Goal: Transaction & Acquisition: Purchase product/service

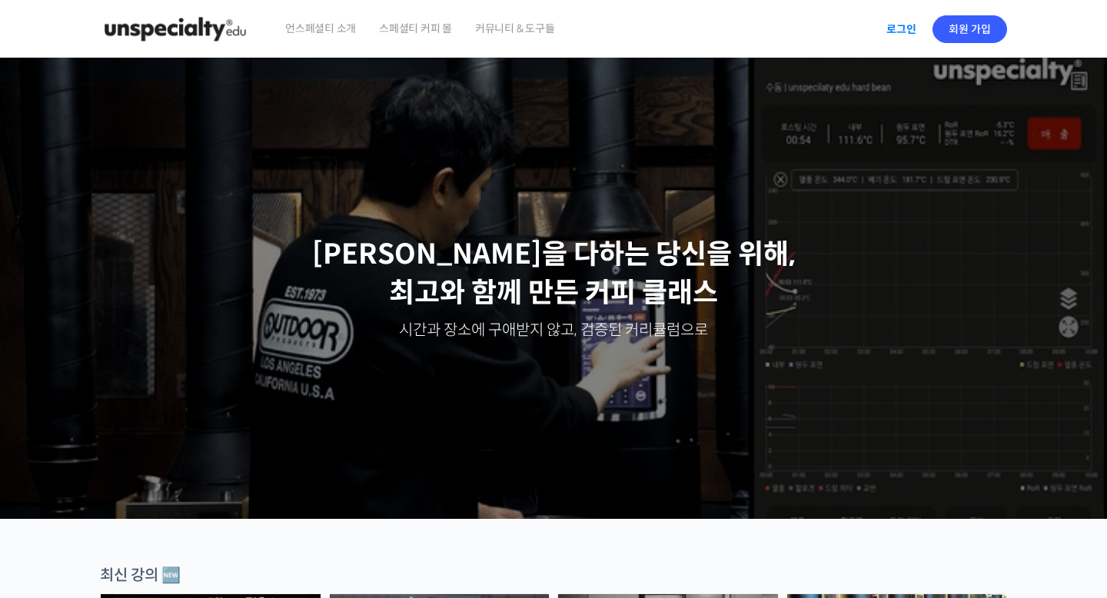
click at [904, 36] on link "로그인" at bounding box center [901, 29] width 48 height 35
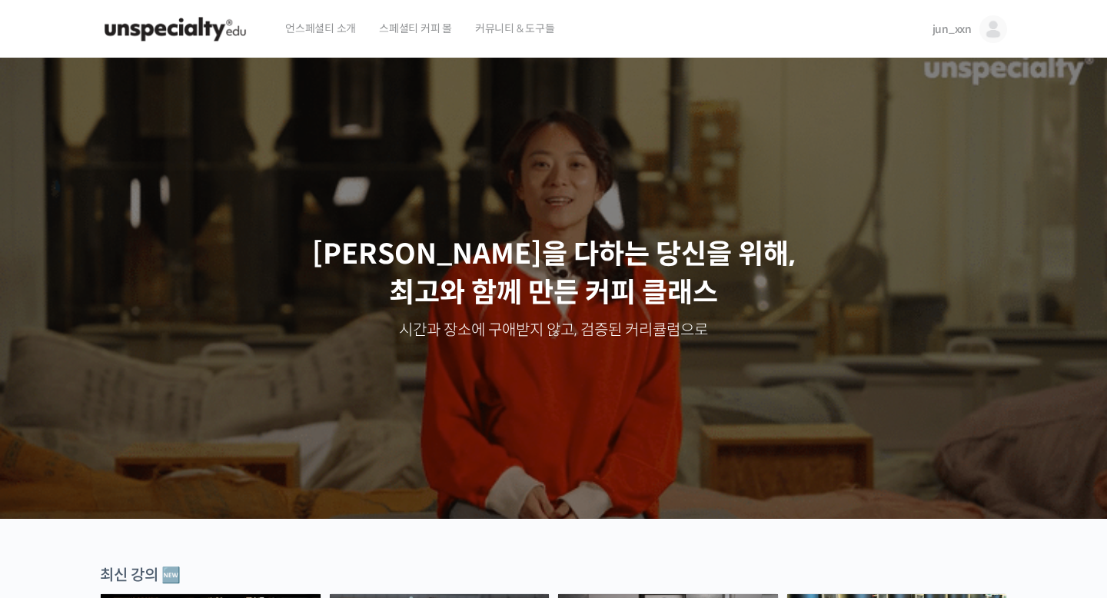
click at [975, 25] on link "jun_xxn" at bounding box center [970, 29] width 75 height 58
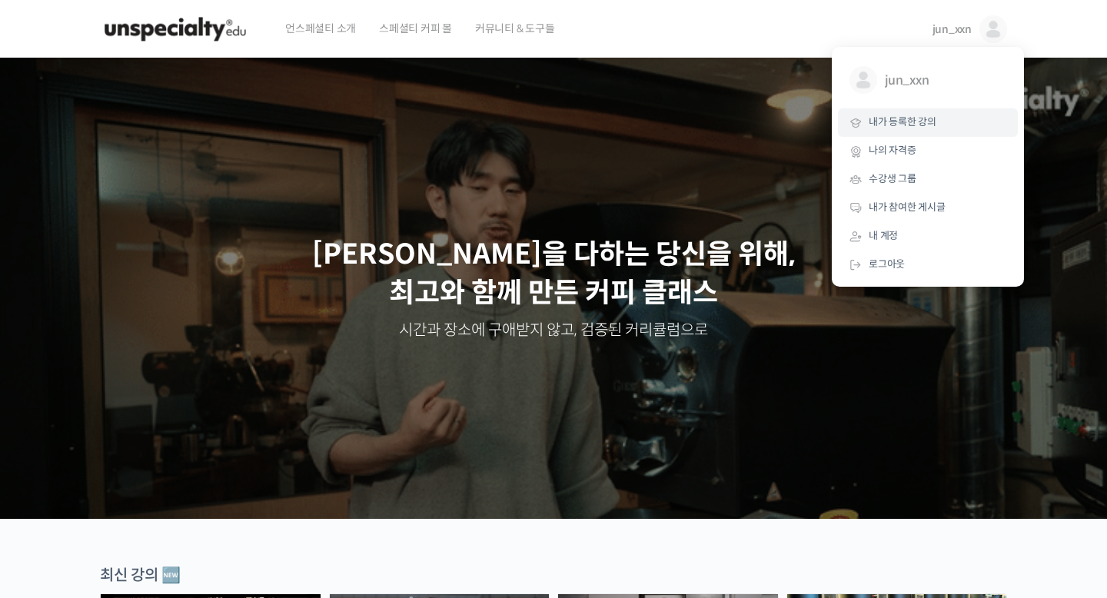
click at [929, 118] on span "내가 등록한 강의" at bounding box center [903, 121] width 68 height 13
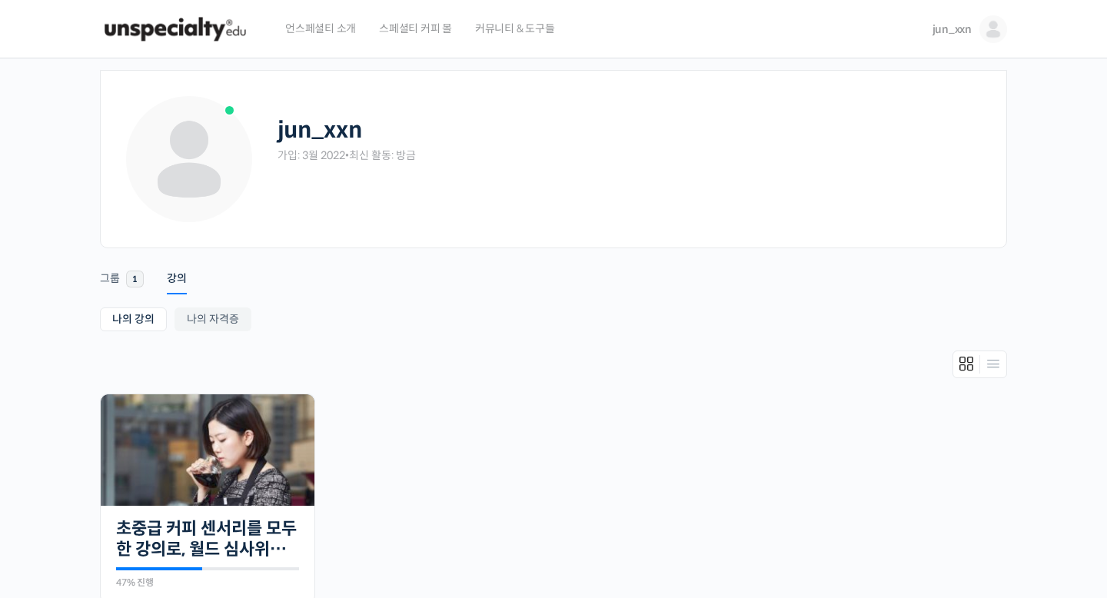
scroll to position [239, 0]
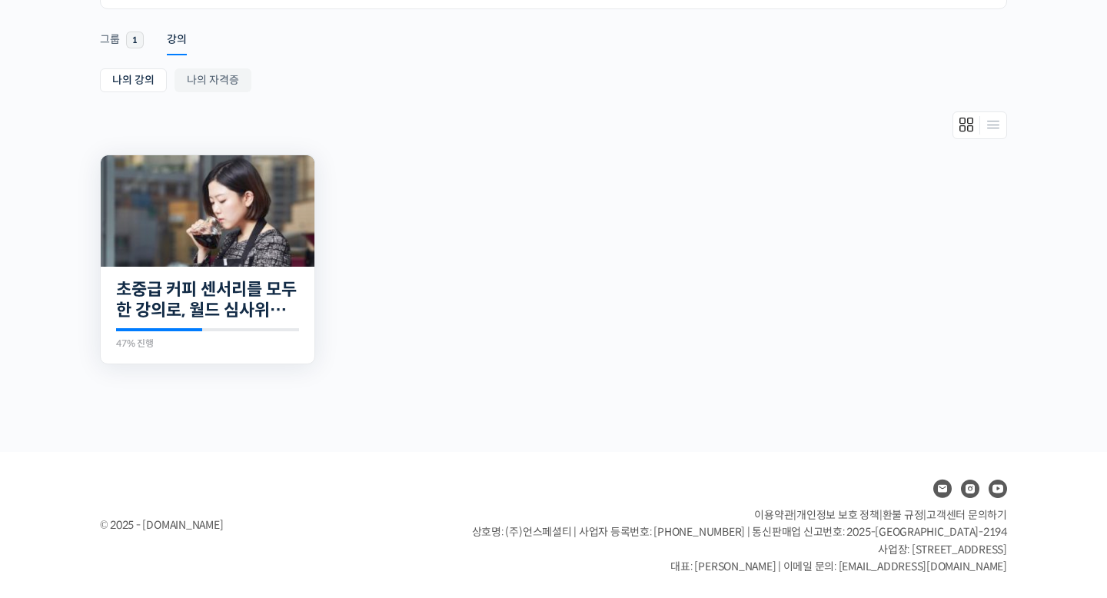
click at [223, 231] on img at bounding box center [208, 210] width 214 height 111
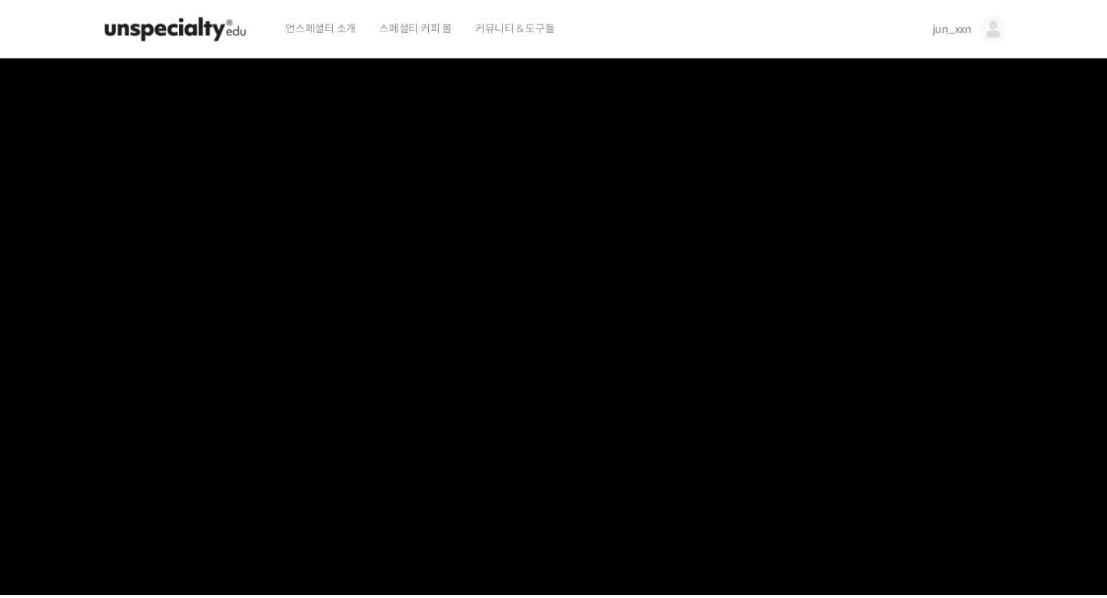
scroll to position [19, 0]
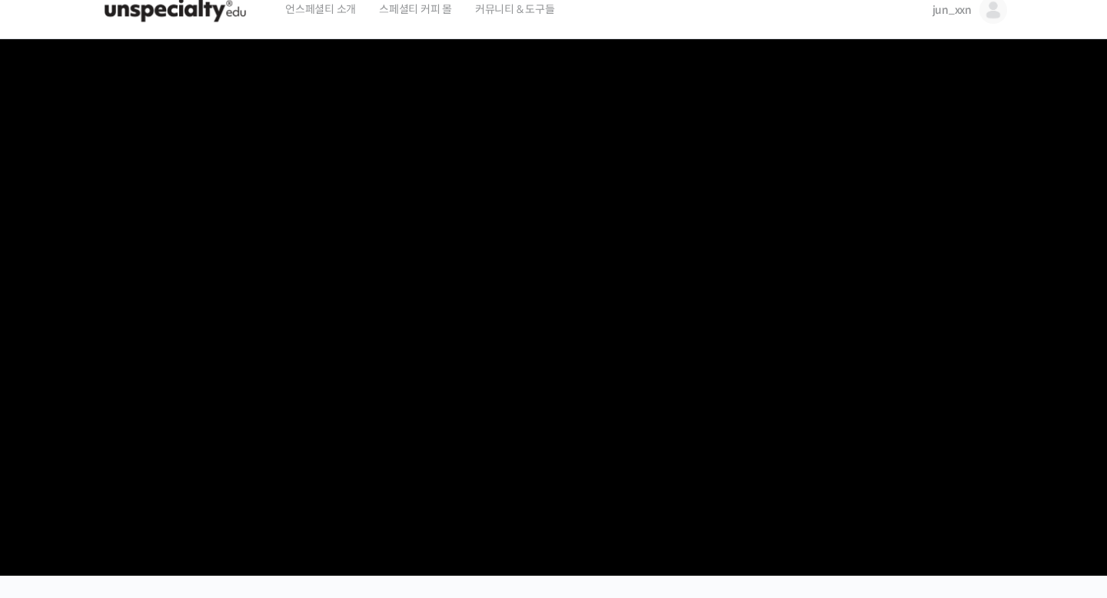
click at [208, 18] on img at bounding box center [175, 10] width 151 height 46
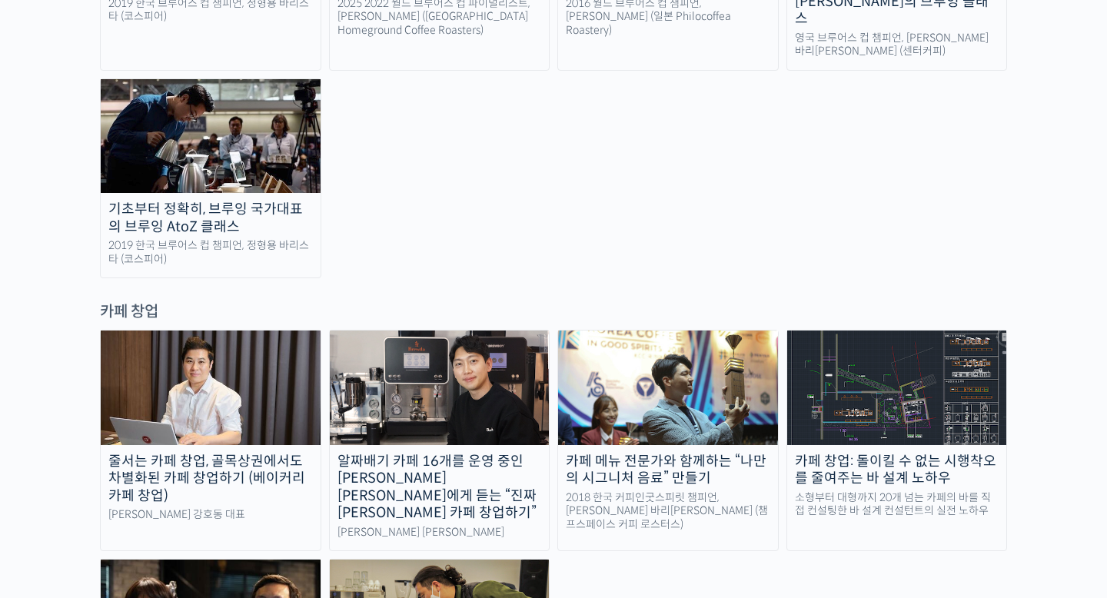
scroll to position [3320, 0]
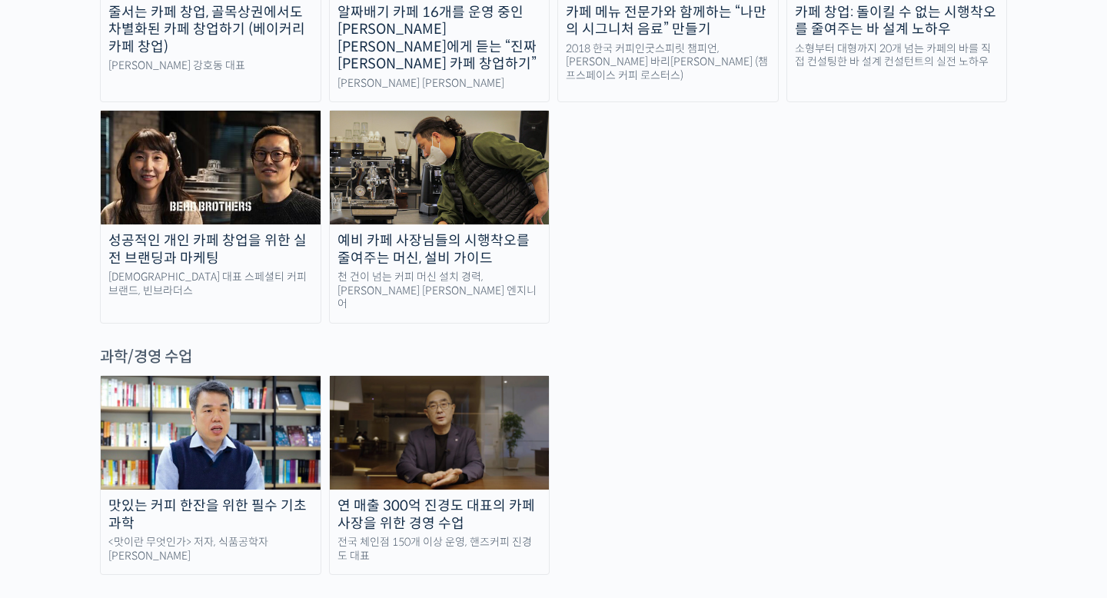
click at [235, 497] on div "맛있는 커피 한잔을 위한 필수 기초 과학" at bounding box center [211, 514] width 220 height 35
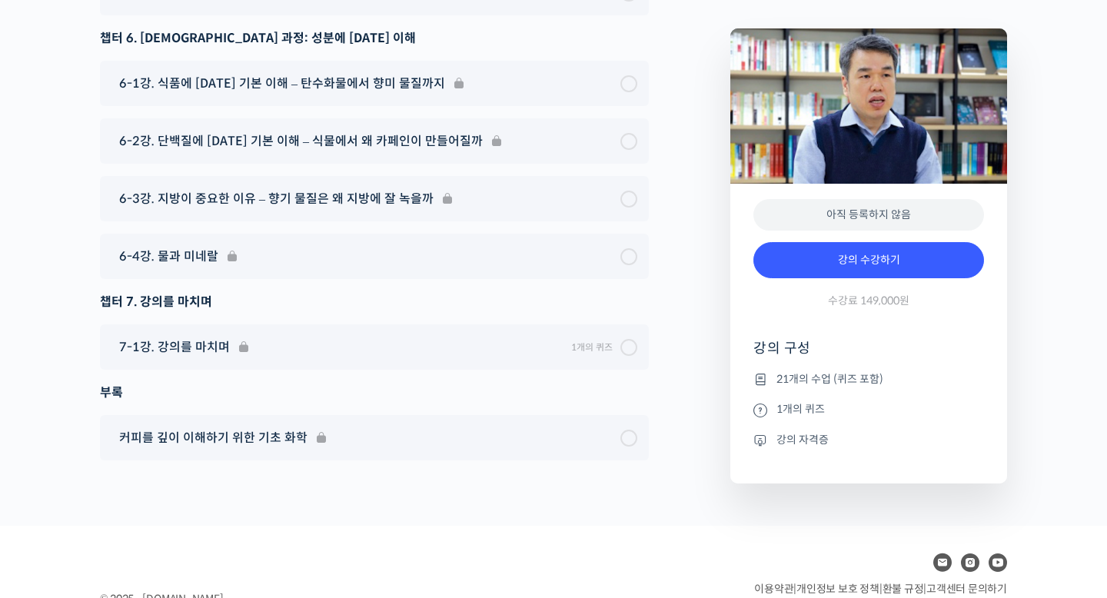
scroll to position [7839, 0]
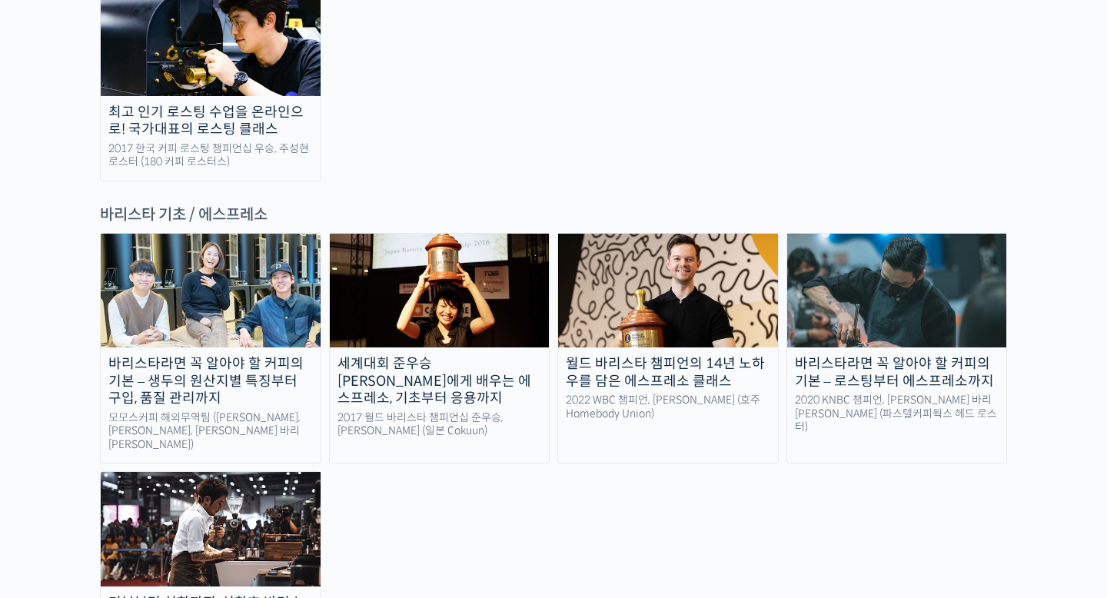
scroll to position [1853, 0]
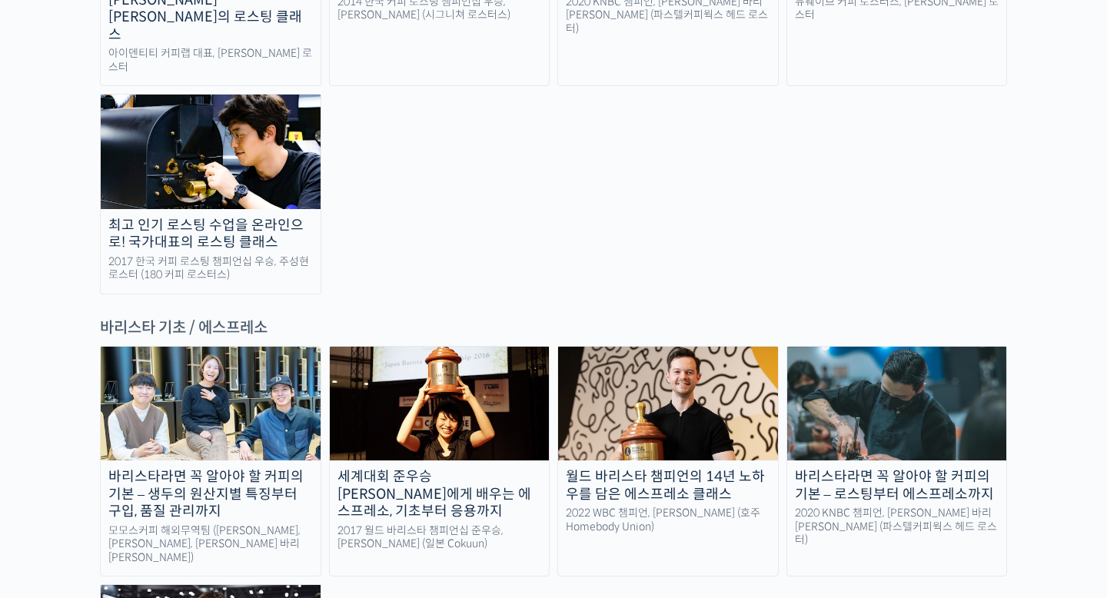
click at [630, 347] on img at bounding box center [668, 404] width 220 height 114
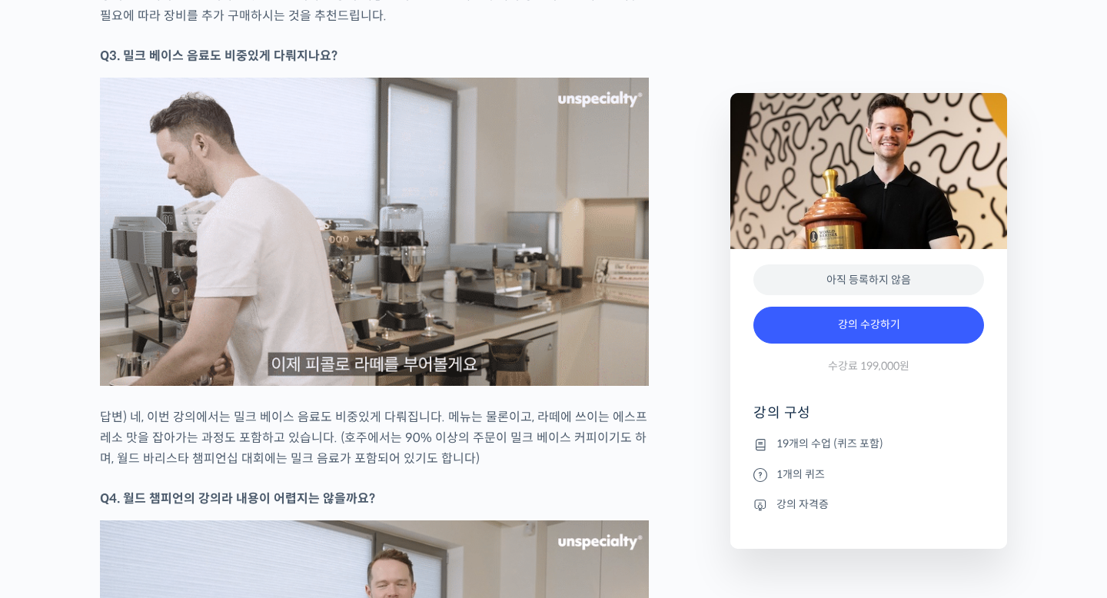
scroll to position [6806, 0]
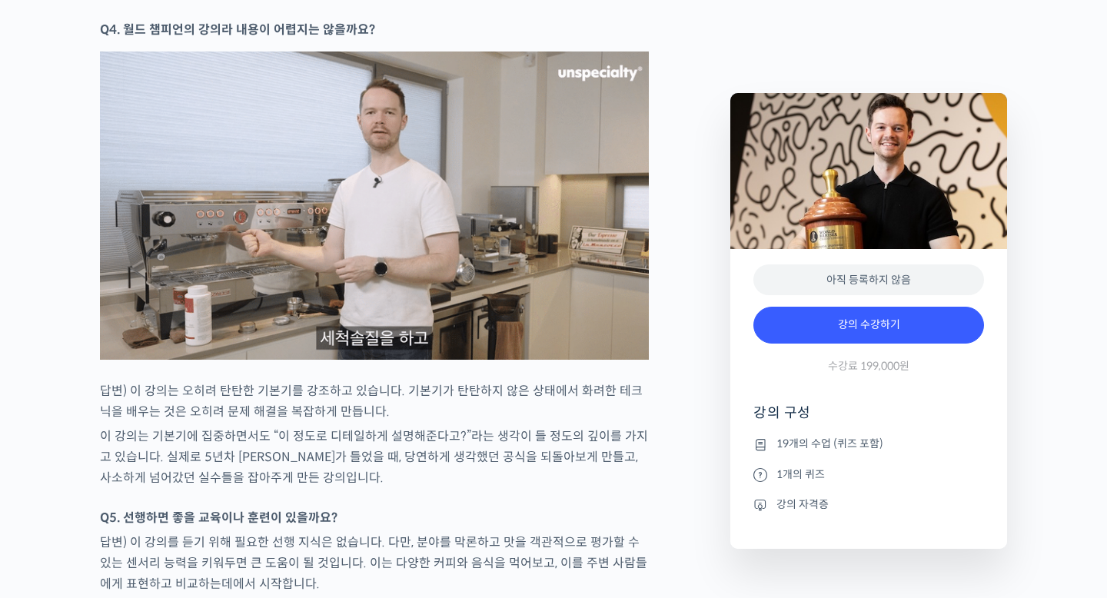
click at [575, 450] on p "이 강의는 기본기에 집중하면서도 “이 정도로 디테일하게 설명해준다고?”라는 생각이 들 정도의 깊이를 가지고 있습니다. 실제로 5년차 [PERS…" at bounding box center [374, 457] width 549 height 62
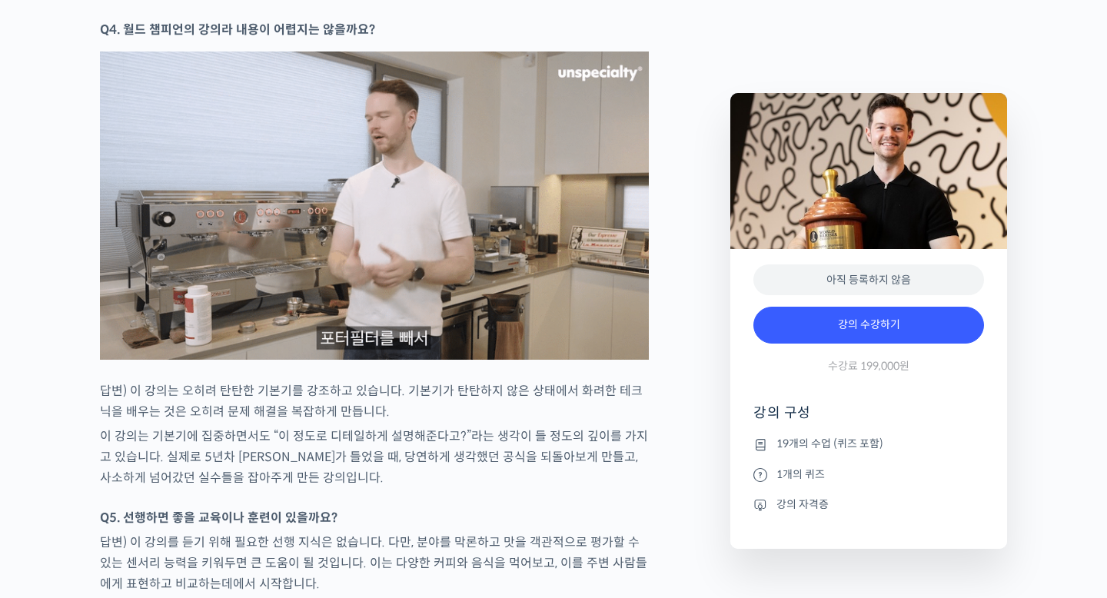
click at [539, 422] on p "답변) 이 강의는 오히려 탄탄한 기본기를 강조하고 있습니다. 기본기가 탄탄하지 않은 상태에서 화려한 테크닉을 배우는 것은 오히려 문제 해결을 …" at bounding box center [374, 402] width 549 height 42
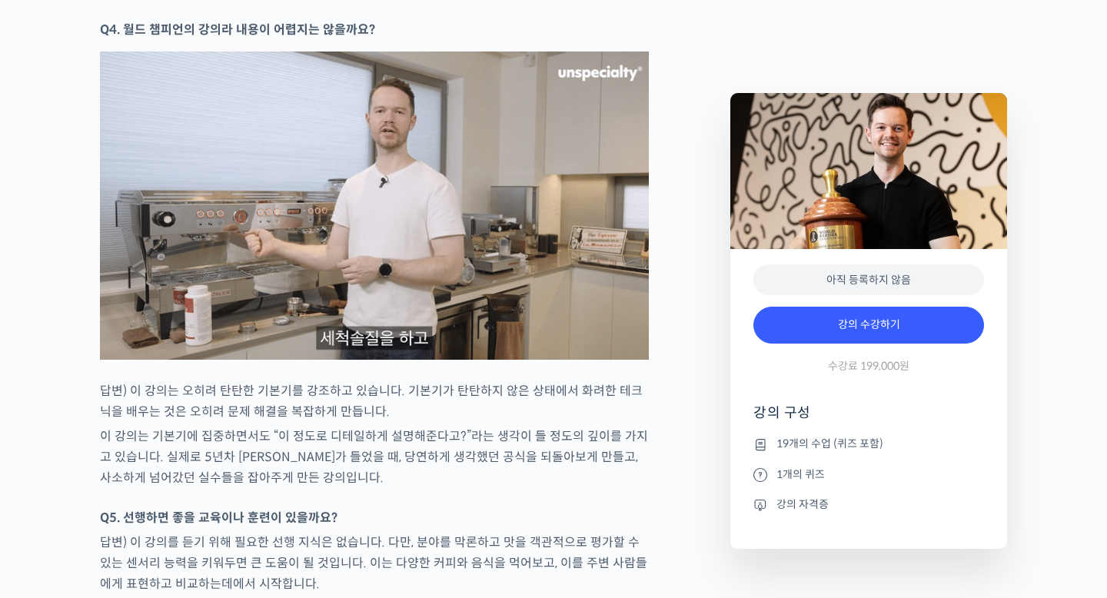
click at [577, 488] on p "이 강의는 기본기에 집중하면서도 “이 정도로 디테일하게 설명해준다고?”라는 생각이 들 정도의 깊이를 가지고 있습니다. 실제로 5년차 바리스타가…" at bounding box center [374, 457] width 549 height 62
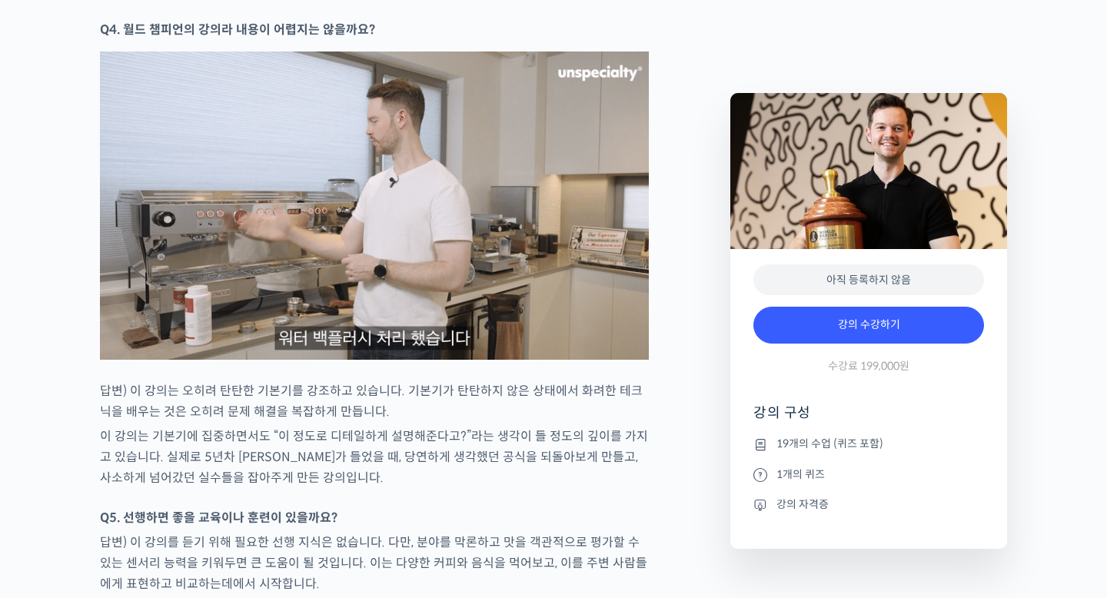
scroll to position [6977, 0]
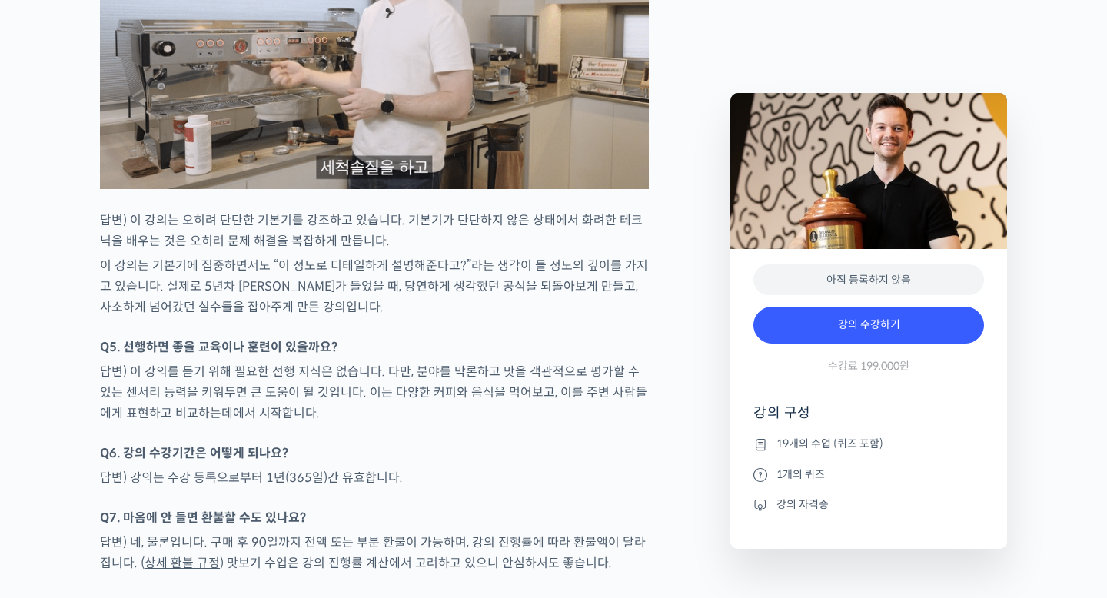
click at [455, 404] on p "답변) 이 강의를 듣기 위해 필요한 선행 지식은 없습니다. 다만, 분야를 막론하고 맛을 객관적으로 평가할 수 있는 센서리 능력을 키워두면 큰 …" at bounding box center [374, 392] width 549 height 62
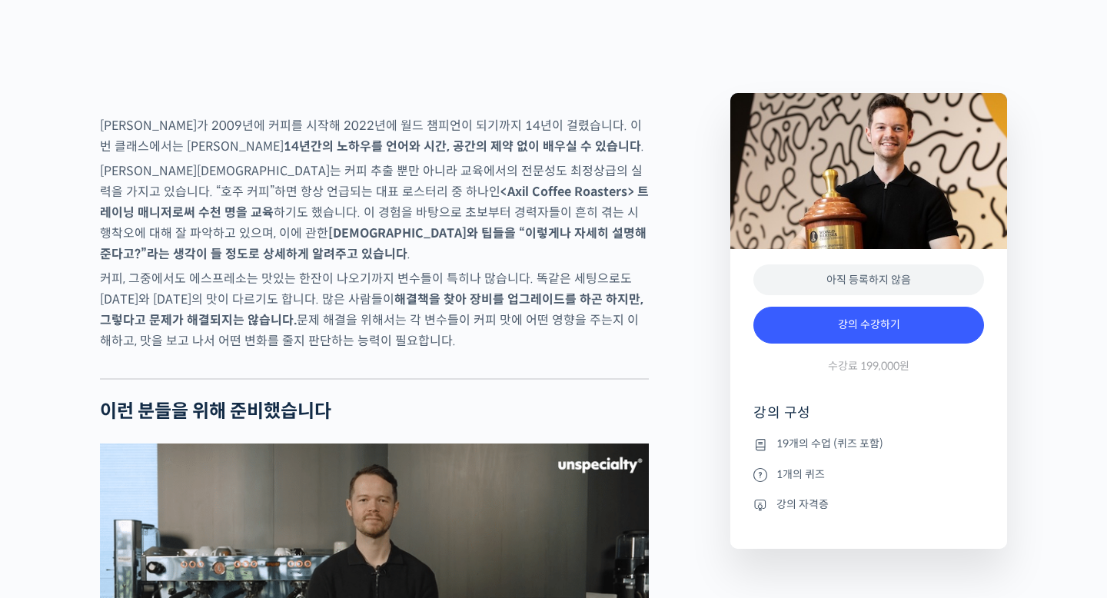
scroll to position [2773, 0]
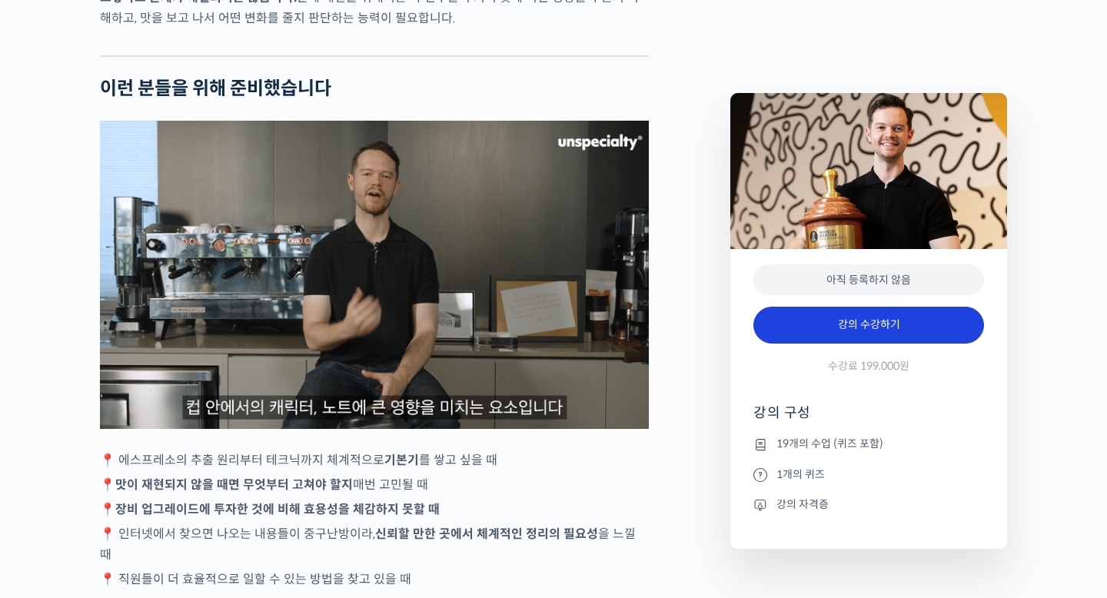
click at [899, 337] on link "강의 수강하기" at bounding box center [868, 325] width 231 height 37
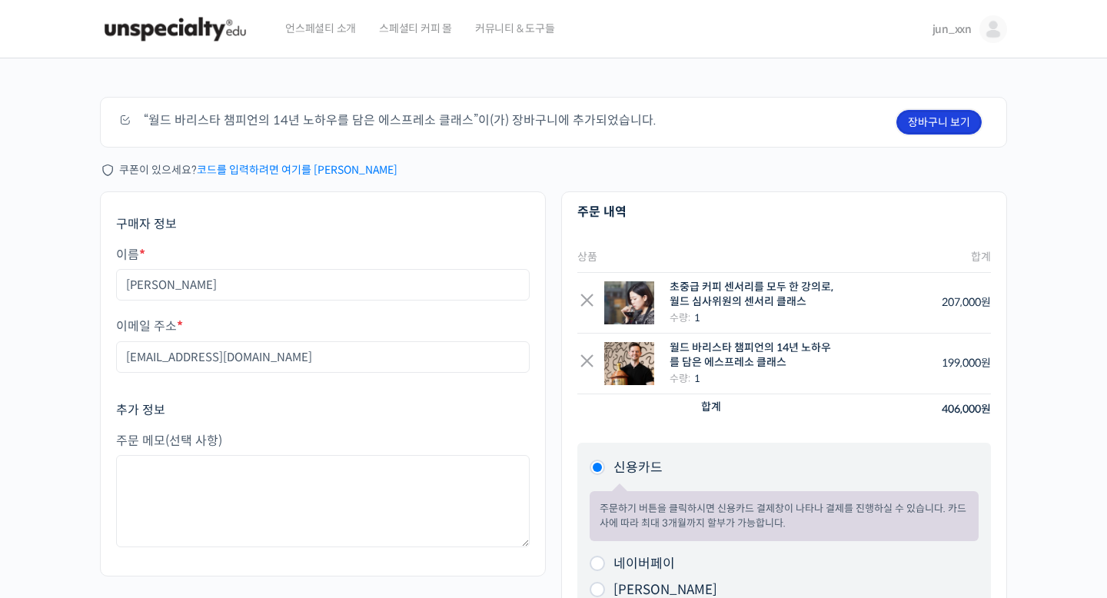
click at [904, 122] on link "장바구니 보기" at bounding box center [938, 122] width 85 height 25
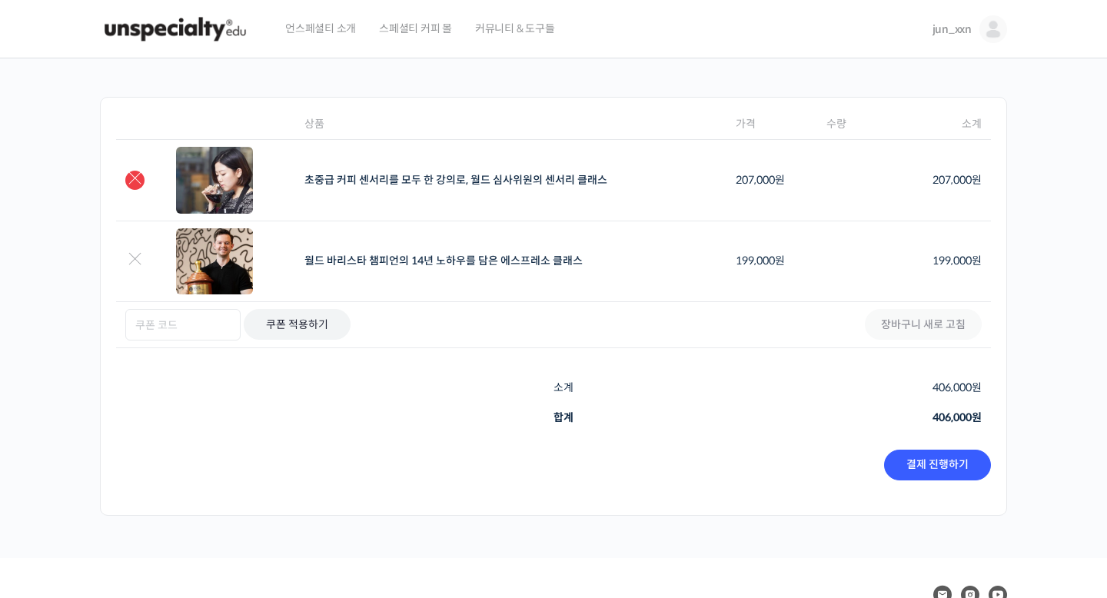
click at [140, 185] on link "×" at bounding box center [134, 180] width 19 height 19
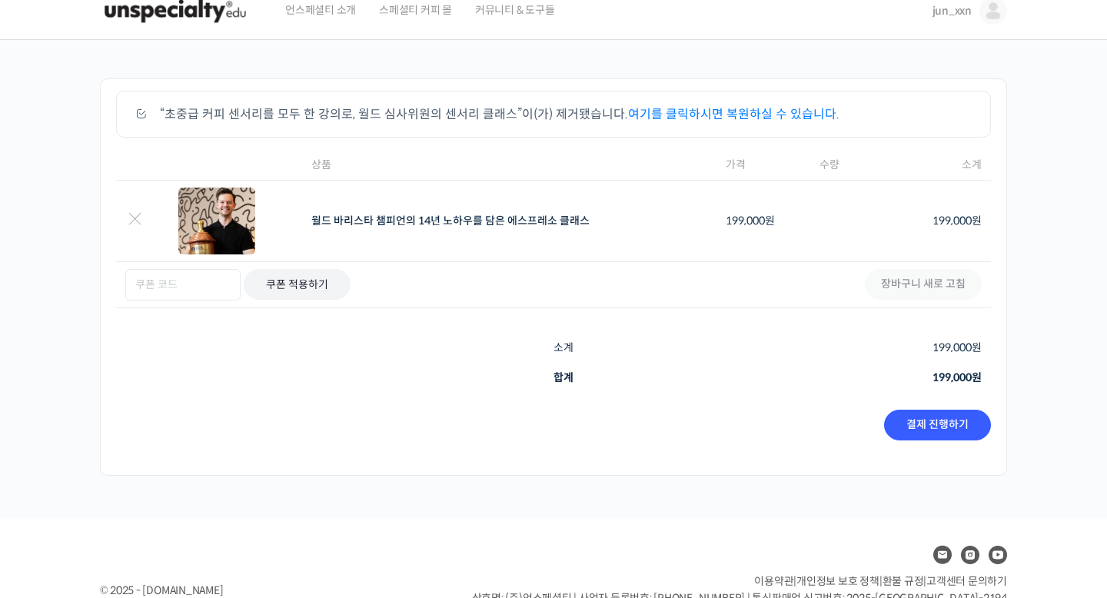
scroll to position [25, 0]
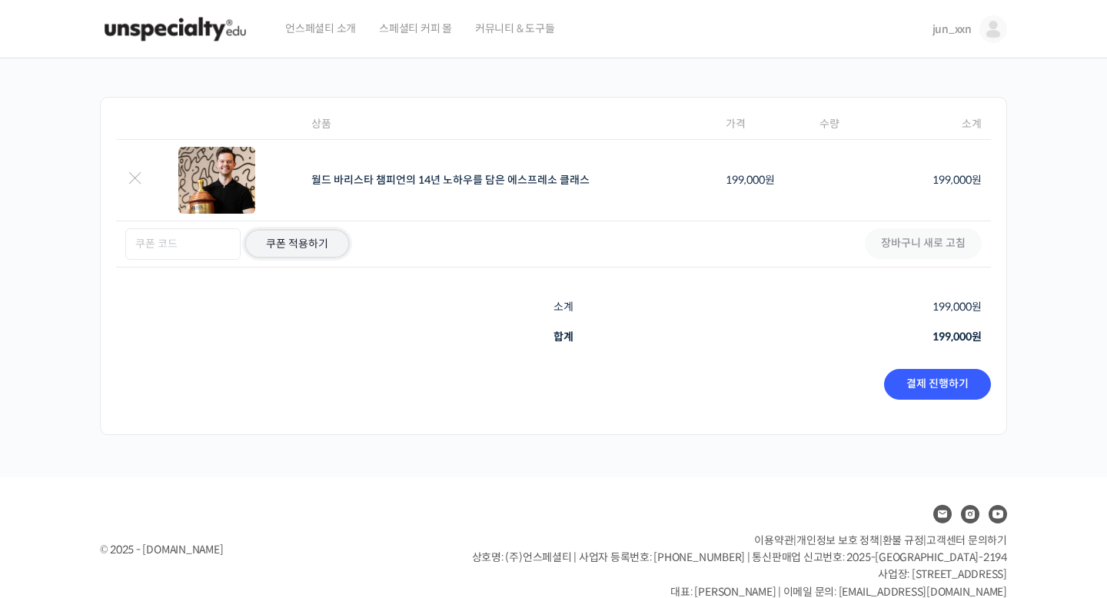
click at [308, 251] on button "쿠폰 적용하기" at bounding box center [297, 243] width 107 height 31
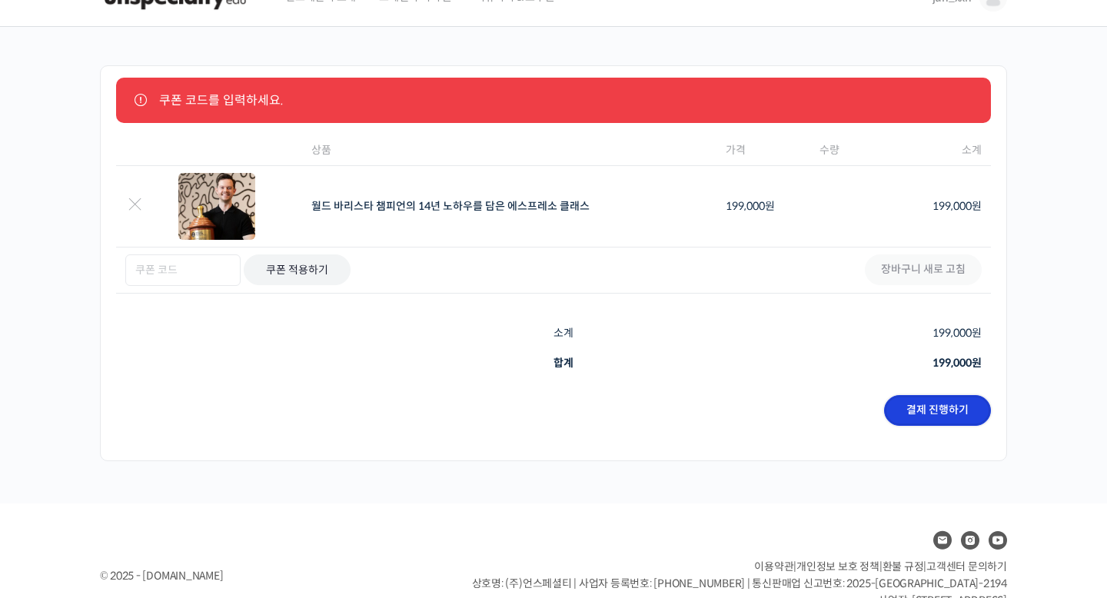
scroll to position [32, 0]
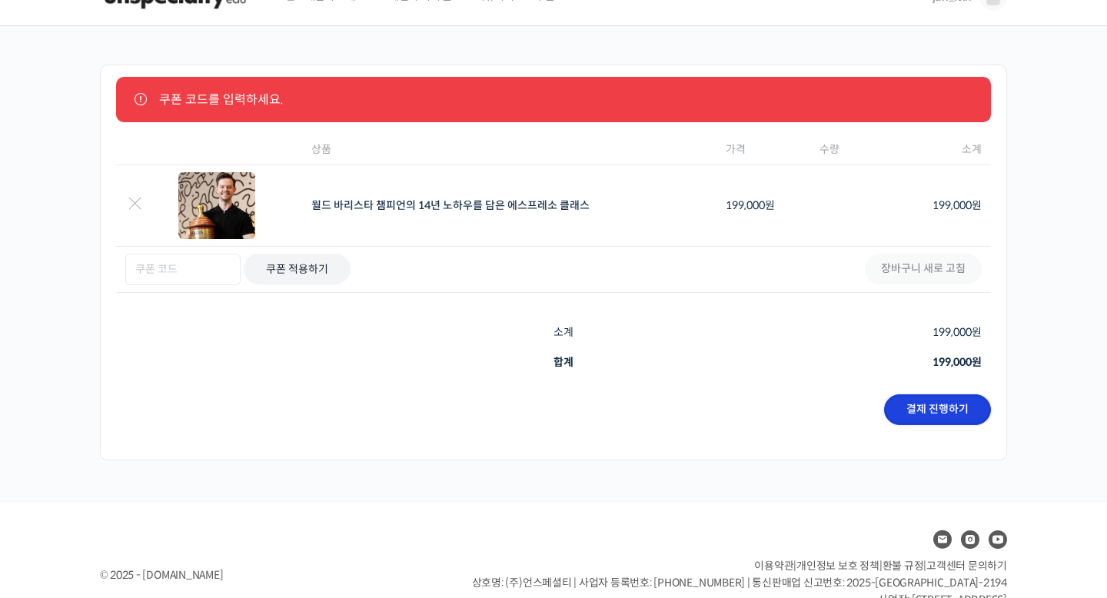
click at [951, 402] on link "결제 진행하기" at bounding box center [937, 409] width 107 height 31
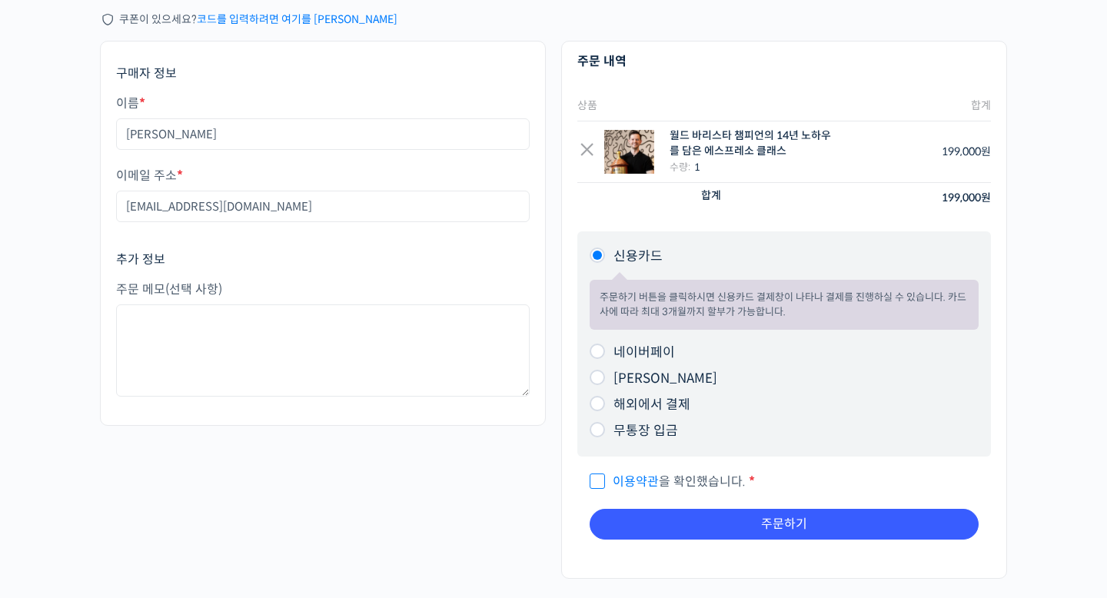
scroll to position [62, 0]
